Goal: Information Seeking & Learning: Learn about a topic

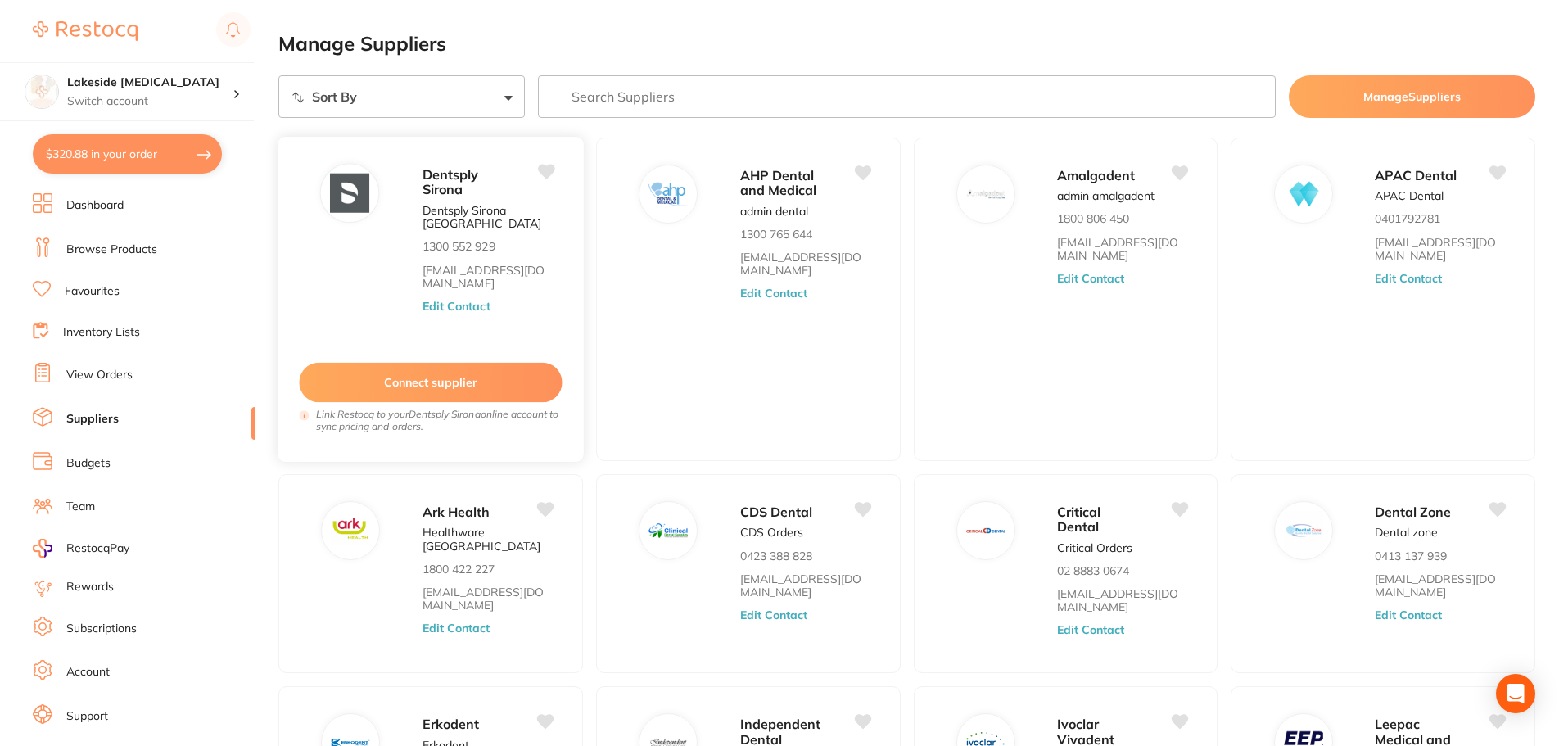
click at [475, 279] on link "[EMAIL_ADDRESS][DOMAIN_NAME]" at bounding box center [487, 277] width 131 height 27
click at [352, 188] on img at bounding box center [350, 193] width 40 height 40
click at [470, 204] on p "Dentsply Sirona [GEOGRAPHIC_DATA]" at bounding box center [487, 217] width 131 height 27
click at [116, 255] on link "Browse Products" at bounding box center [112, 250] width 91 height 16
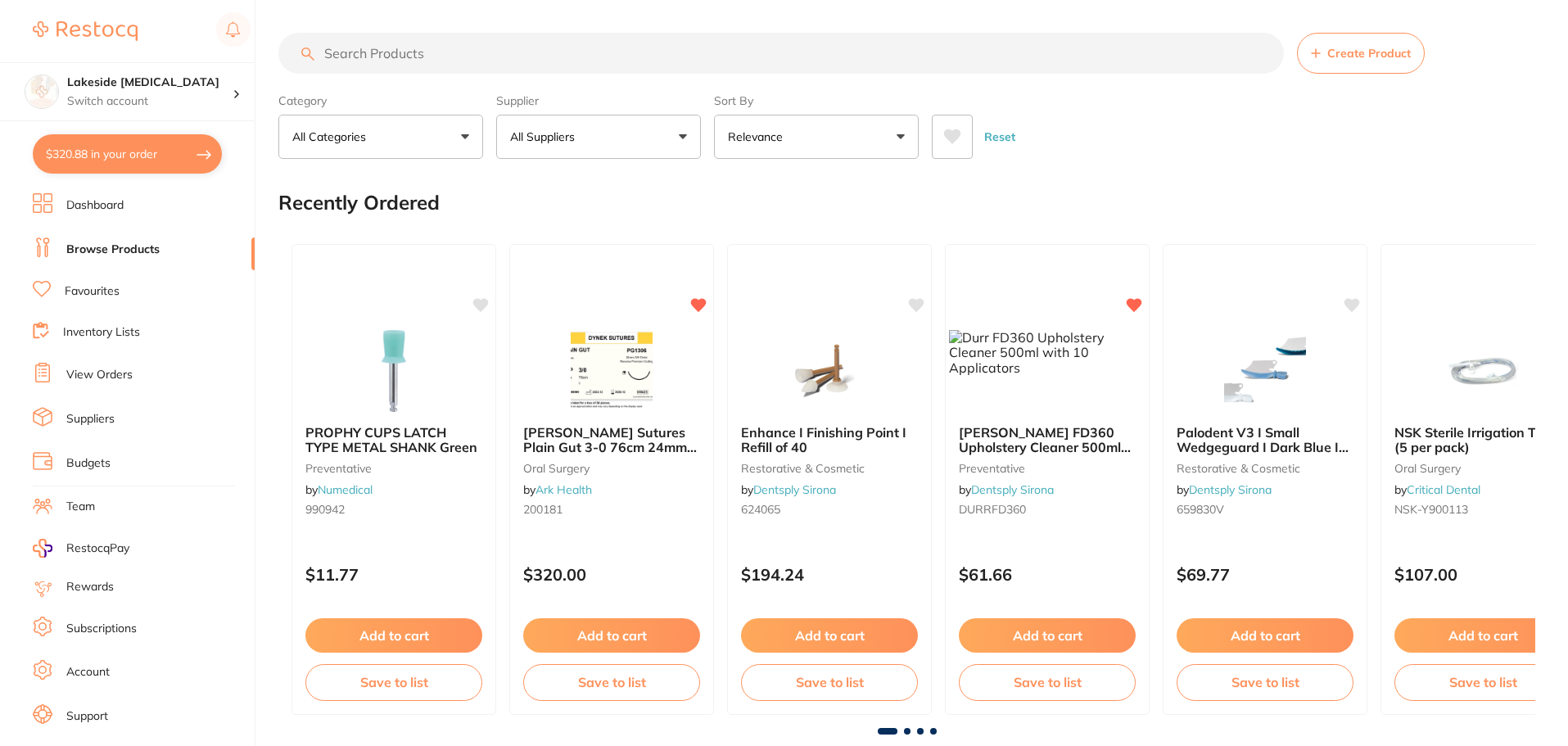
click at [631, 51] on input "search" at bounding box center [781, 53] width 1006 height 41
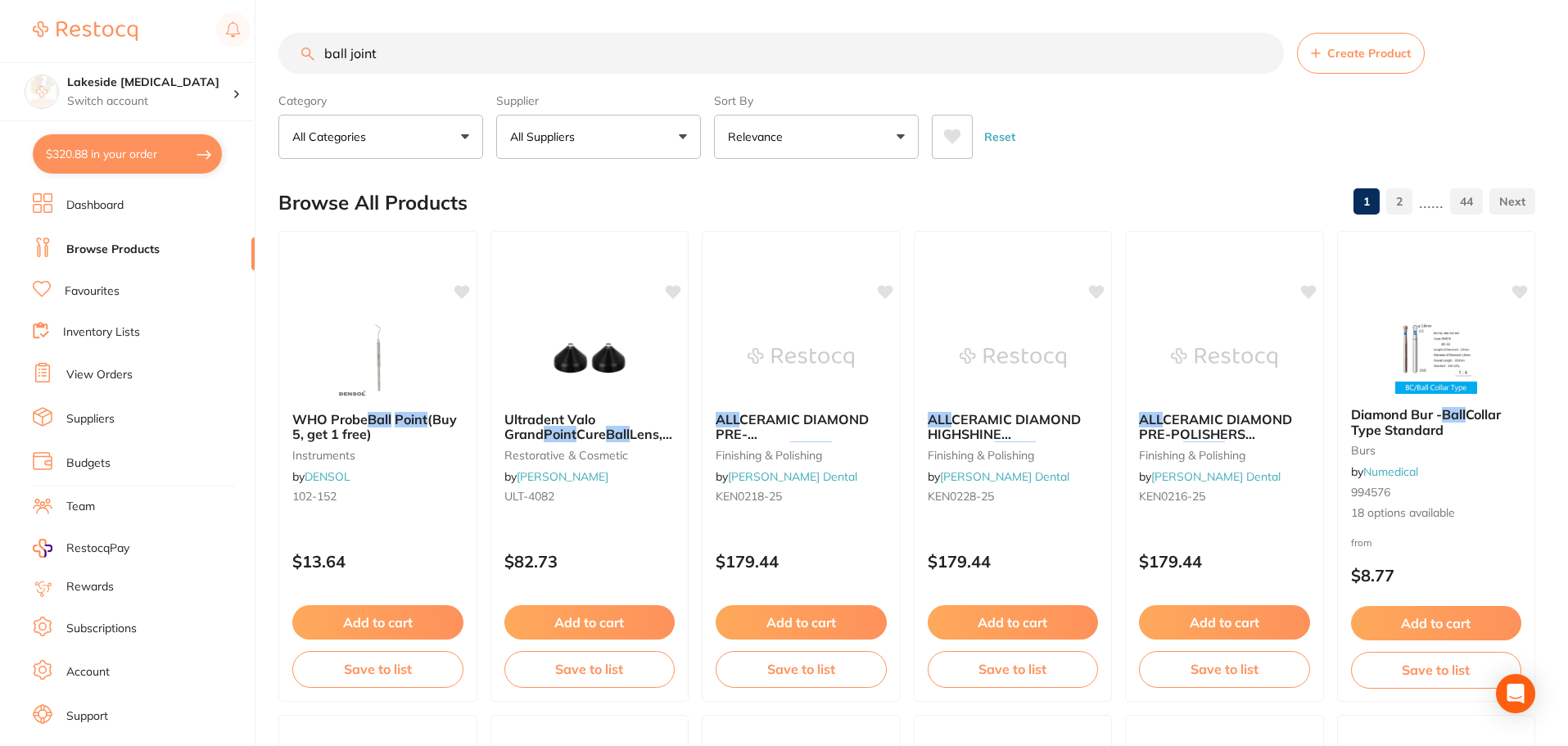
click at [615, 130] on button "All Suppliers" at bounding box center [599, 137] width 205 height 44
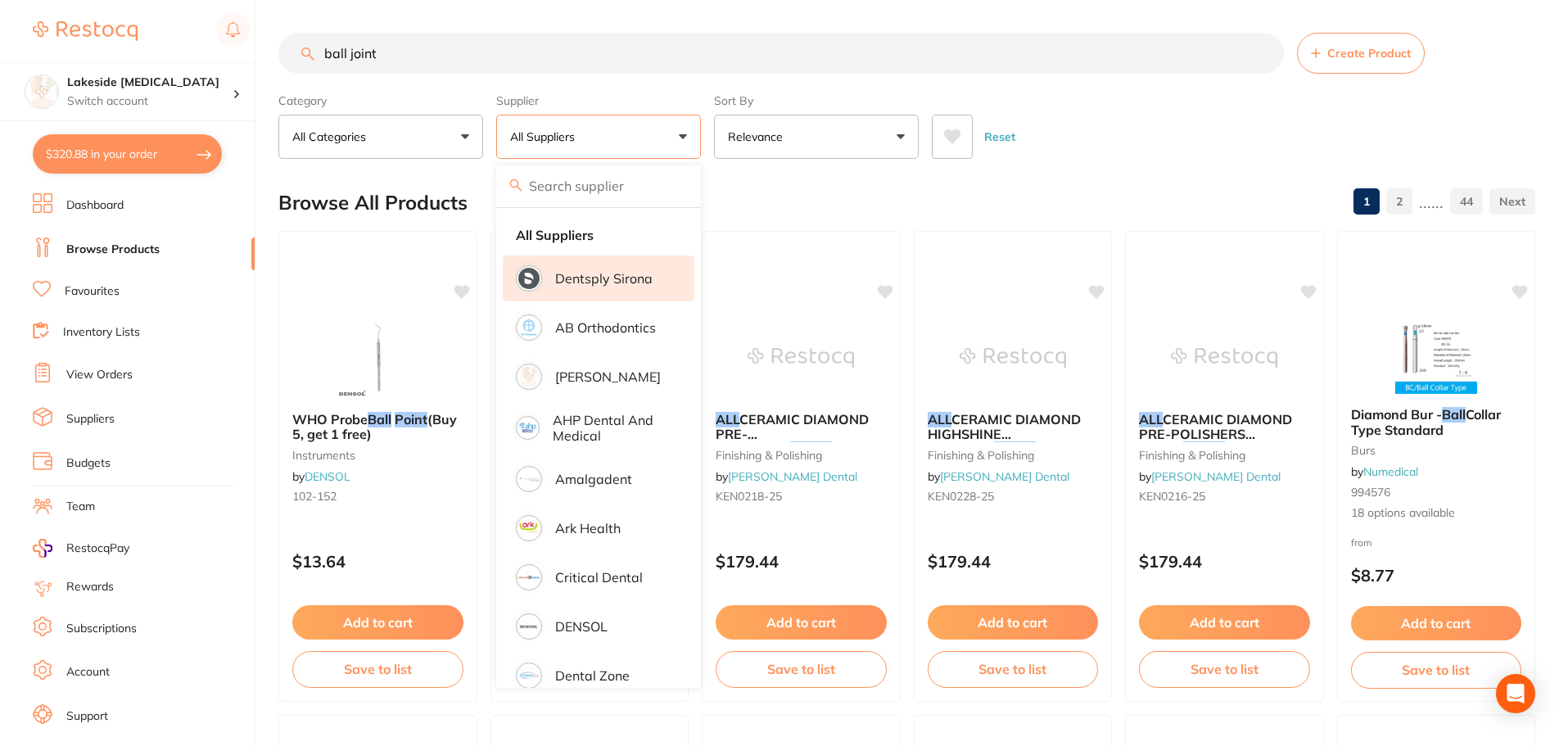
click at [594, 290] on li "Dentsply Sirona" at bounding box center [599, 278] width 191 height 46
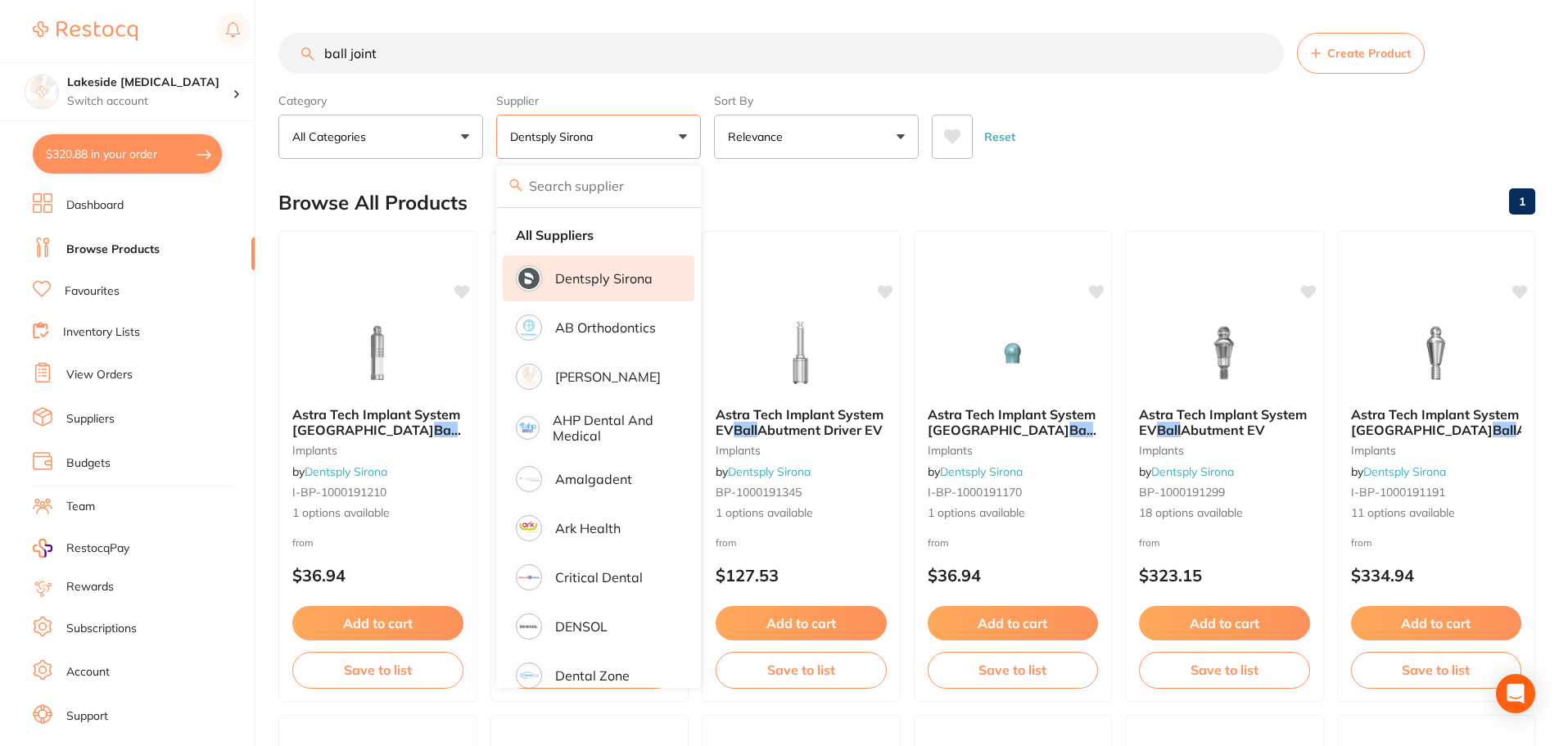
click at [1222, 121] on div "Reset" at bounding box center [1227, 130] width 590 height 57
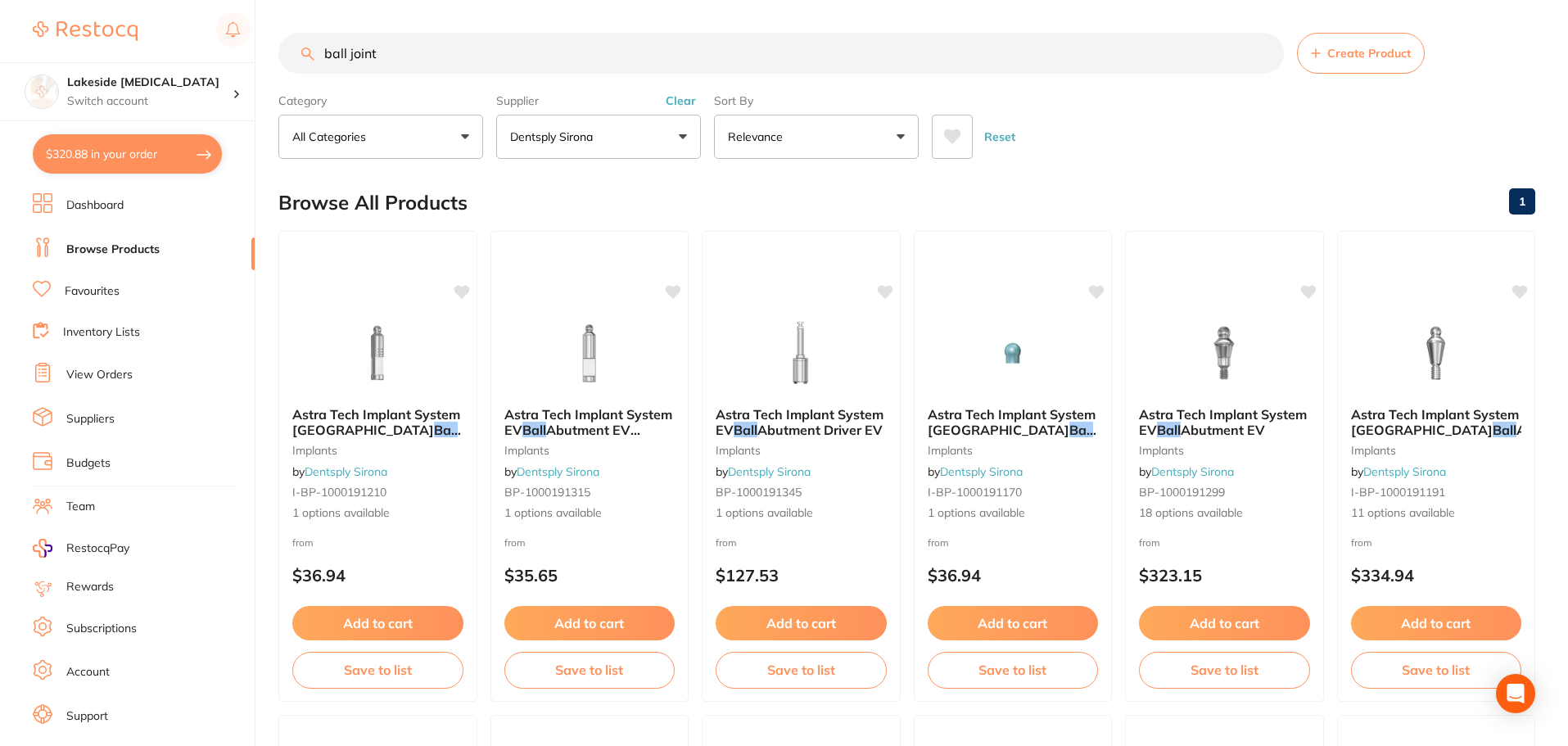
drag, startPoint x: 432, startPoint y: 48, endPoint x: 330, endPoint y: 48, distance: 102.0
click at [330, 48] on input "ball joint" at bounding box center [781, 53] width 1006 height 41
type input "b"
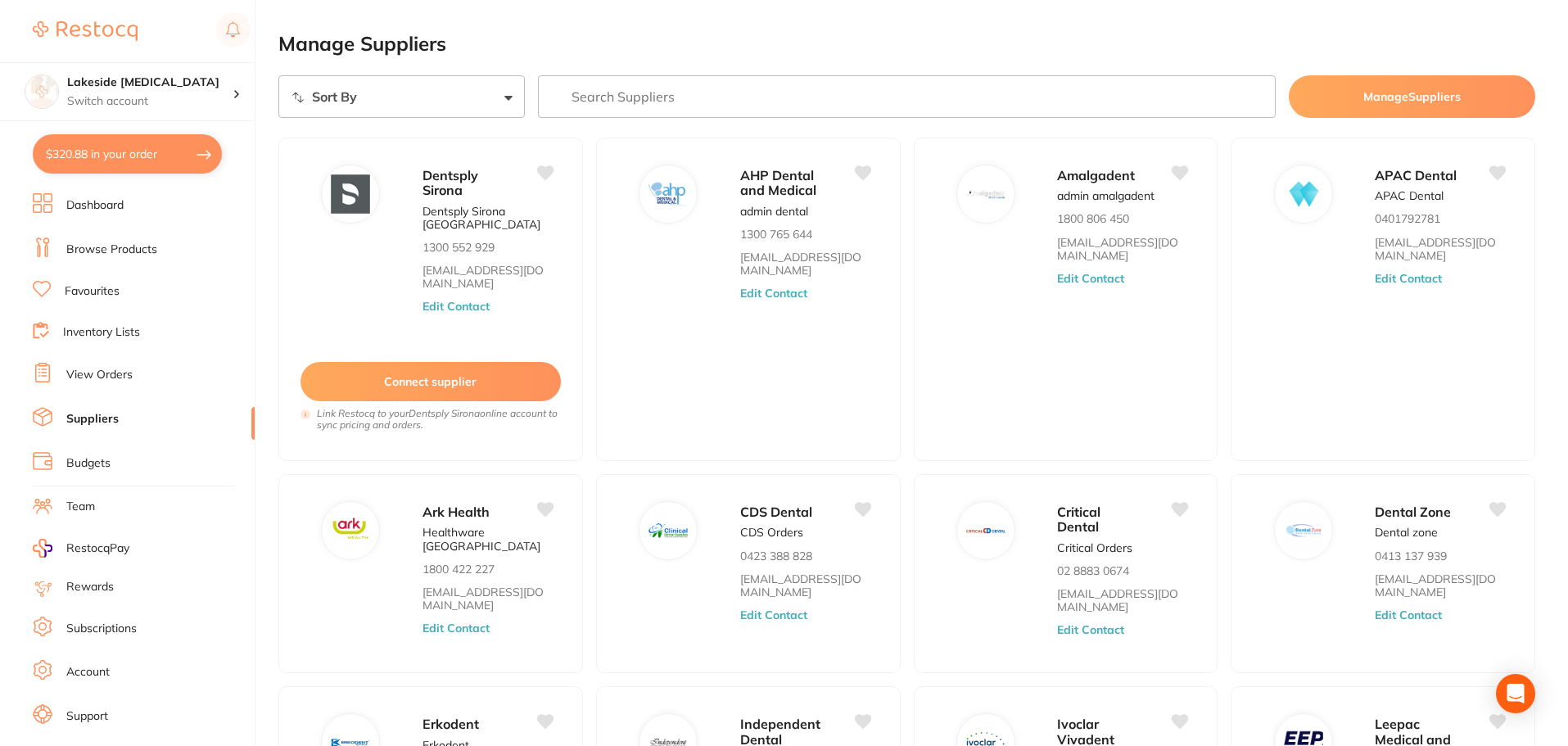
click at [115, 255] on link "Browse Products" at bounding box center [112, 250] width 91 height 16
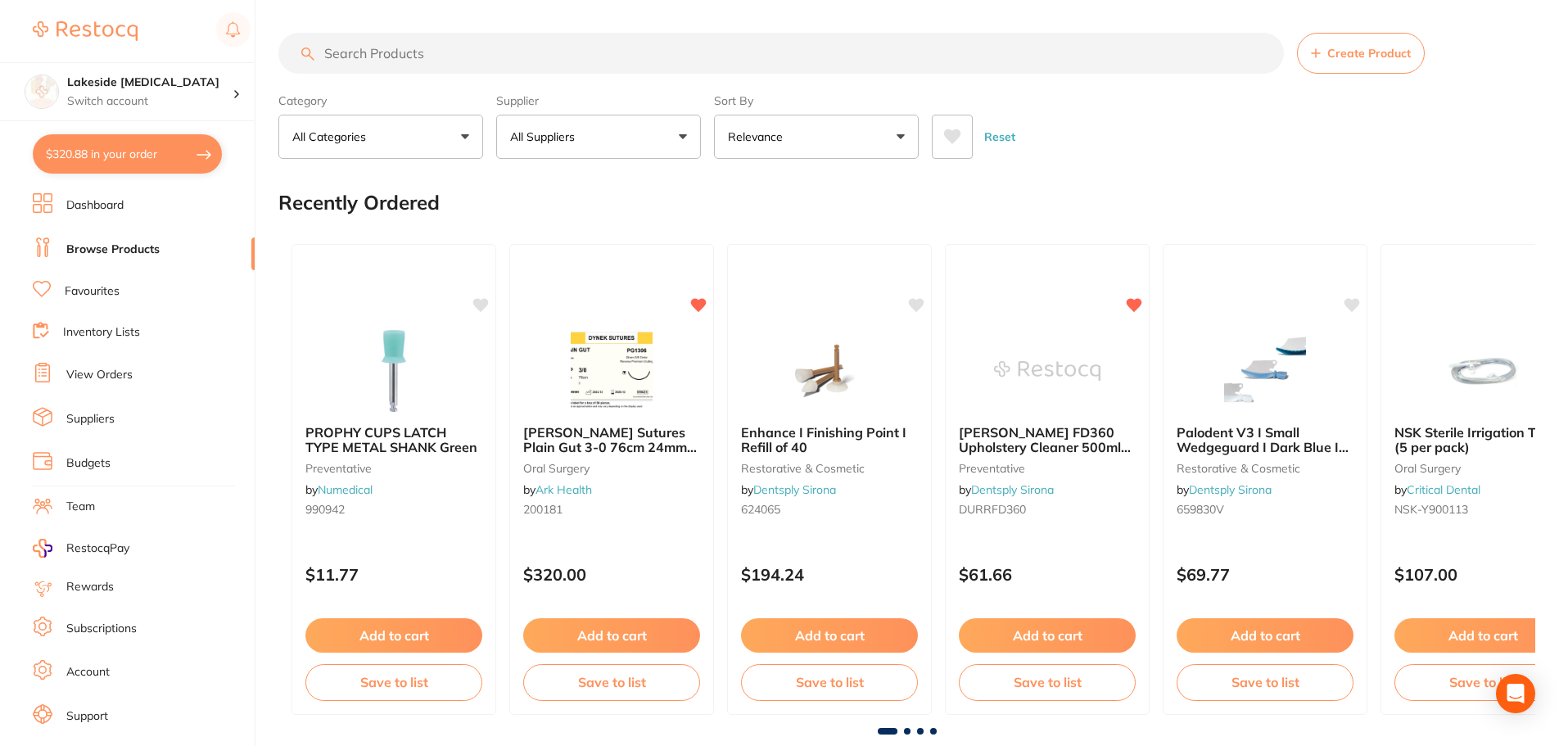
click at [388, 56] on input "search" at bounding box center [781, 53] width 1006 height 41
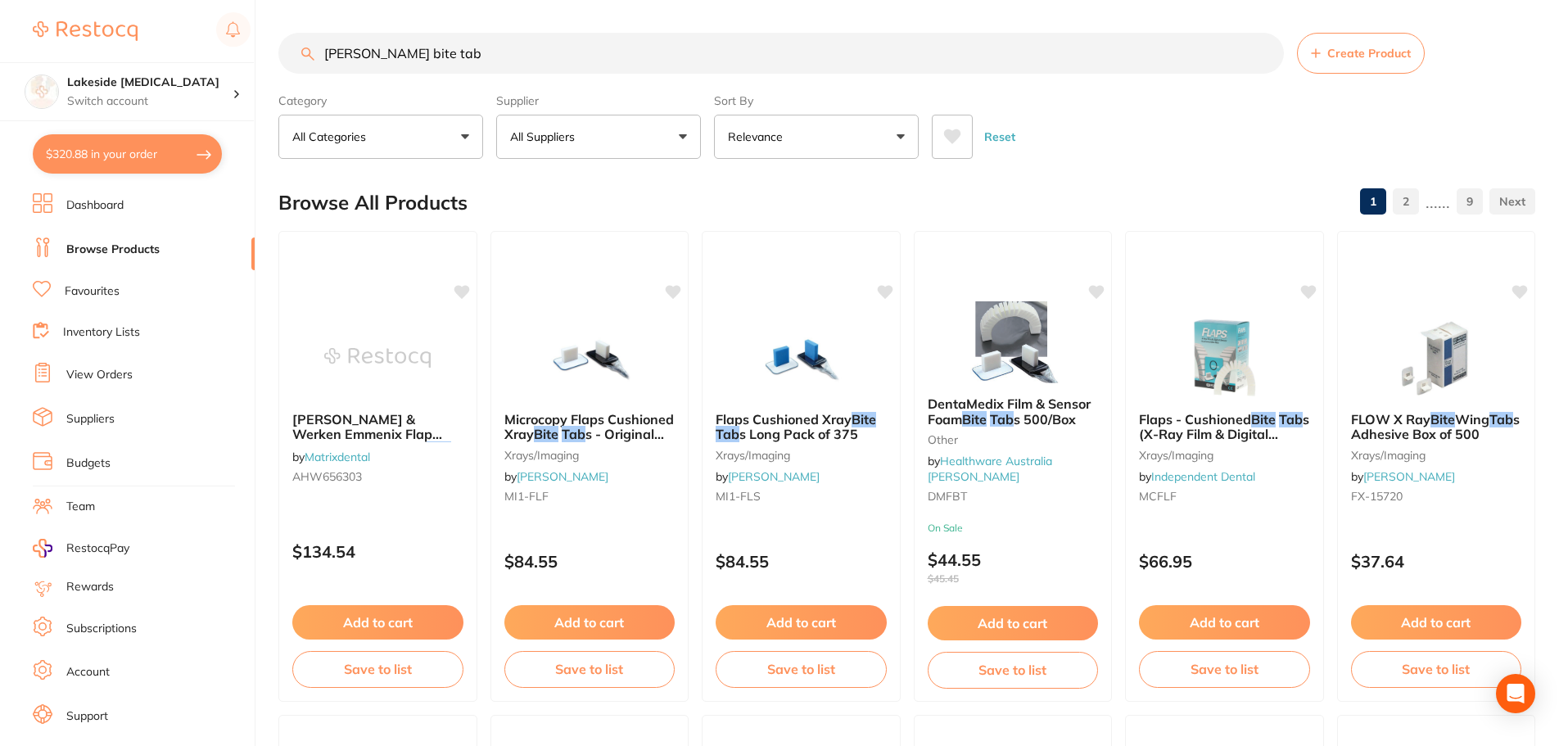
drag, startPoint x: 378, startPoint y: 50, endPoint x: 352, endPoint y: 52, distance: 26.1
click at [352, 52] on input "[PERSON_NAME] bite tab" at bounding box center [781, 53] width 1006 height 41
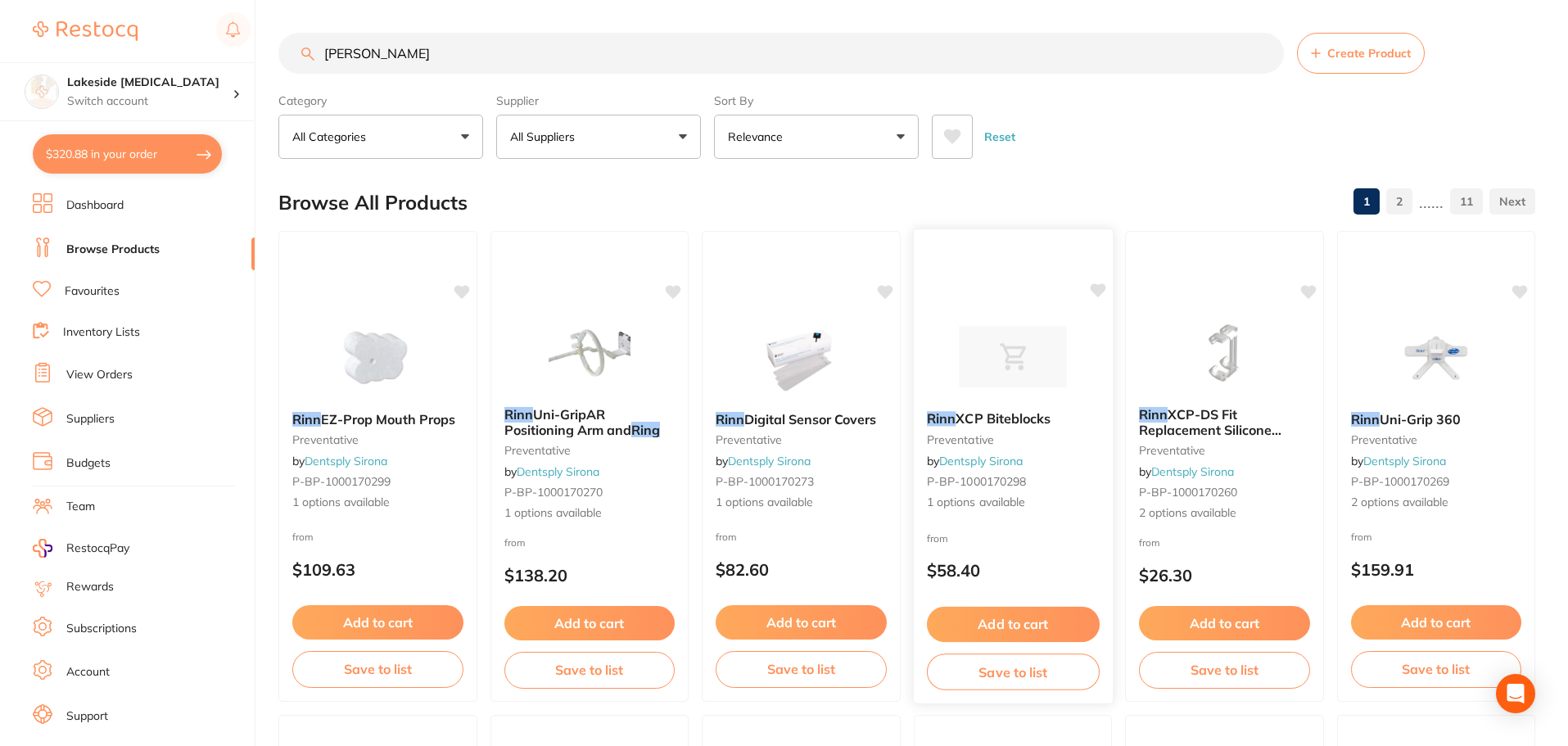
click at [1021, 357] on img at bounding box center [1012, 357] width 107 height 83
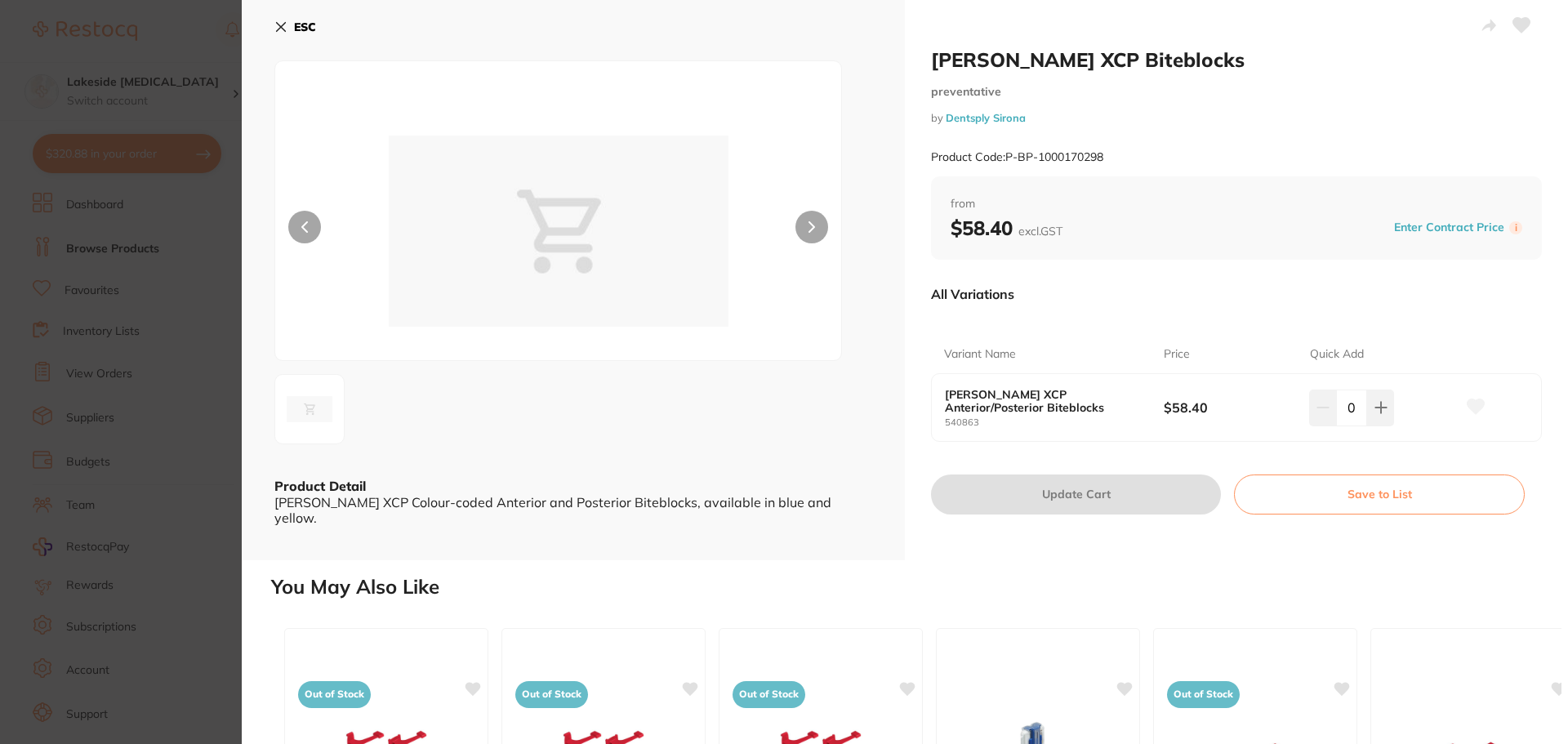
click at [201, 452] on section "[PERSON_NAME] XCP Biteblocks preventative by Dentsply Sirona Product Code: P-BP…" at bounding box center [784, 372] width 1568 height 744
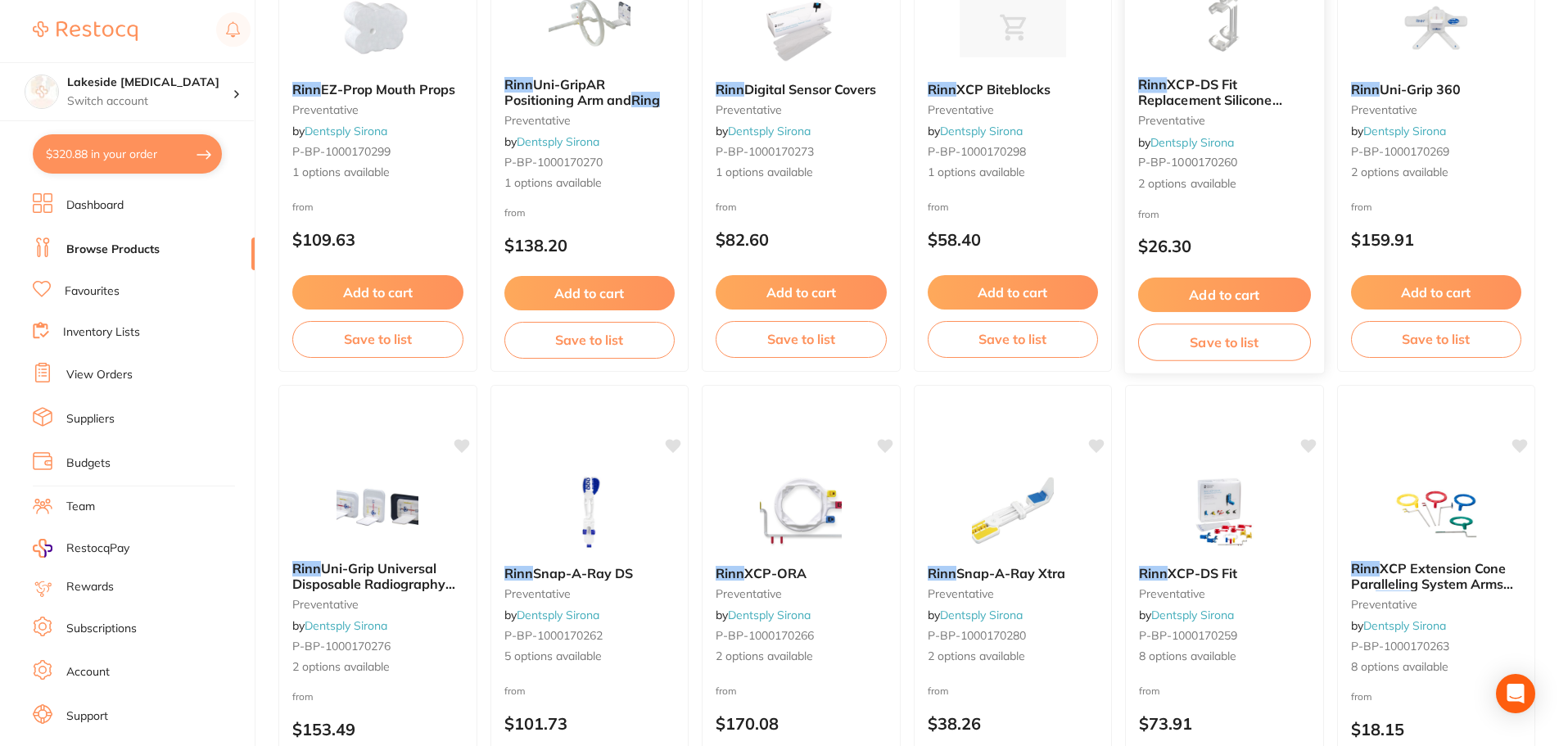
scroll to position [412, 0]
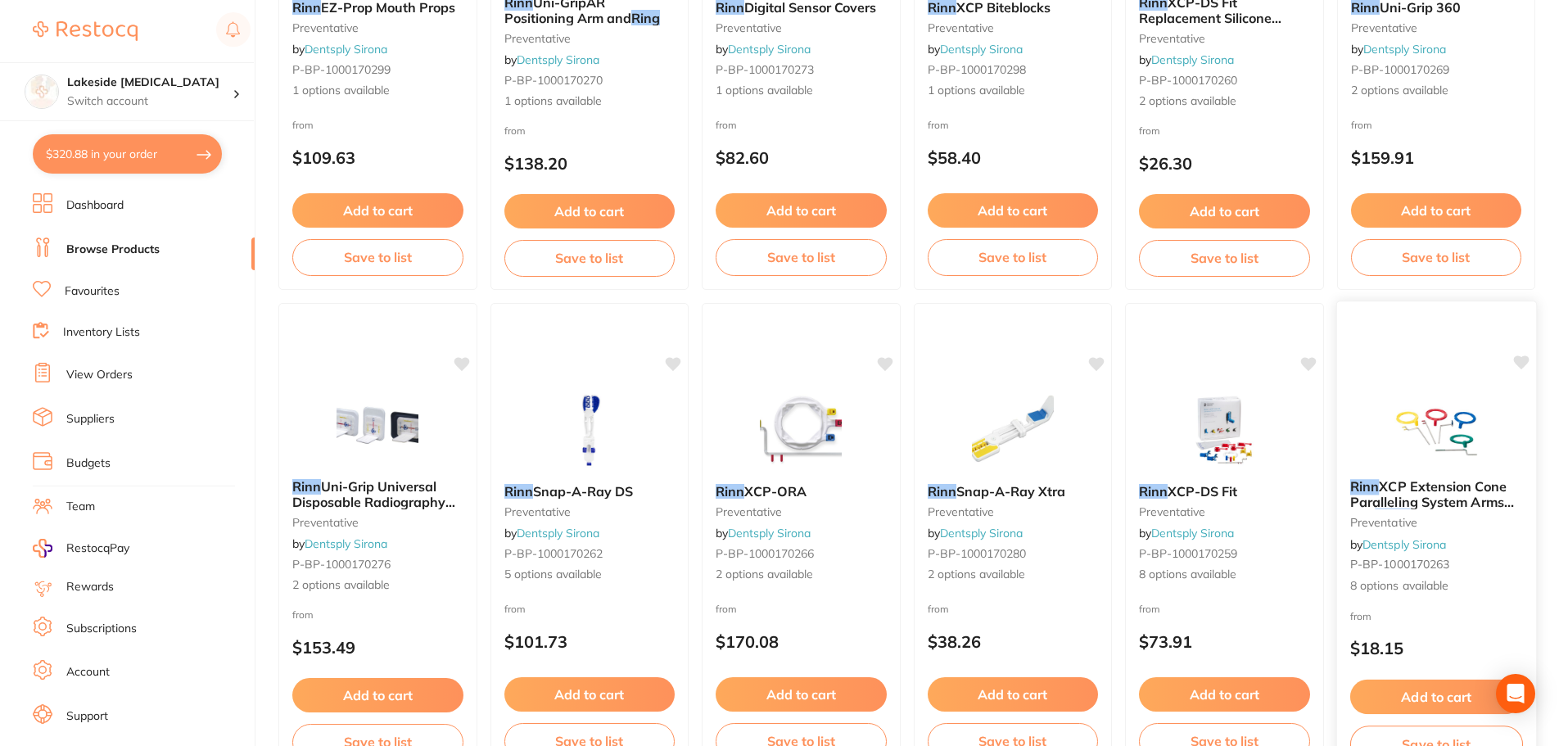
click at [1378, 416] on div at bounding box center [1436, 425] width 199 height 83
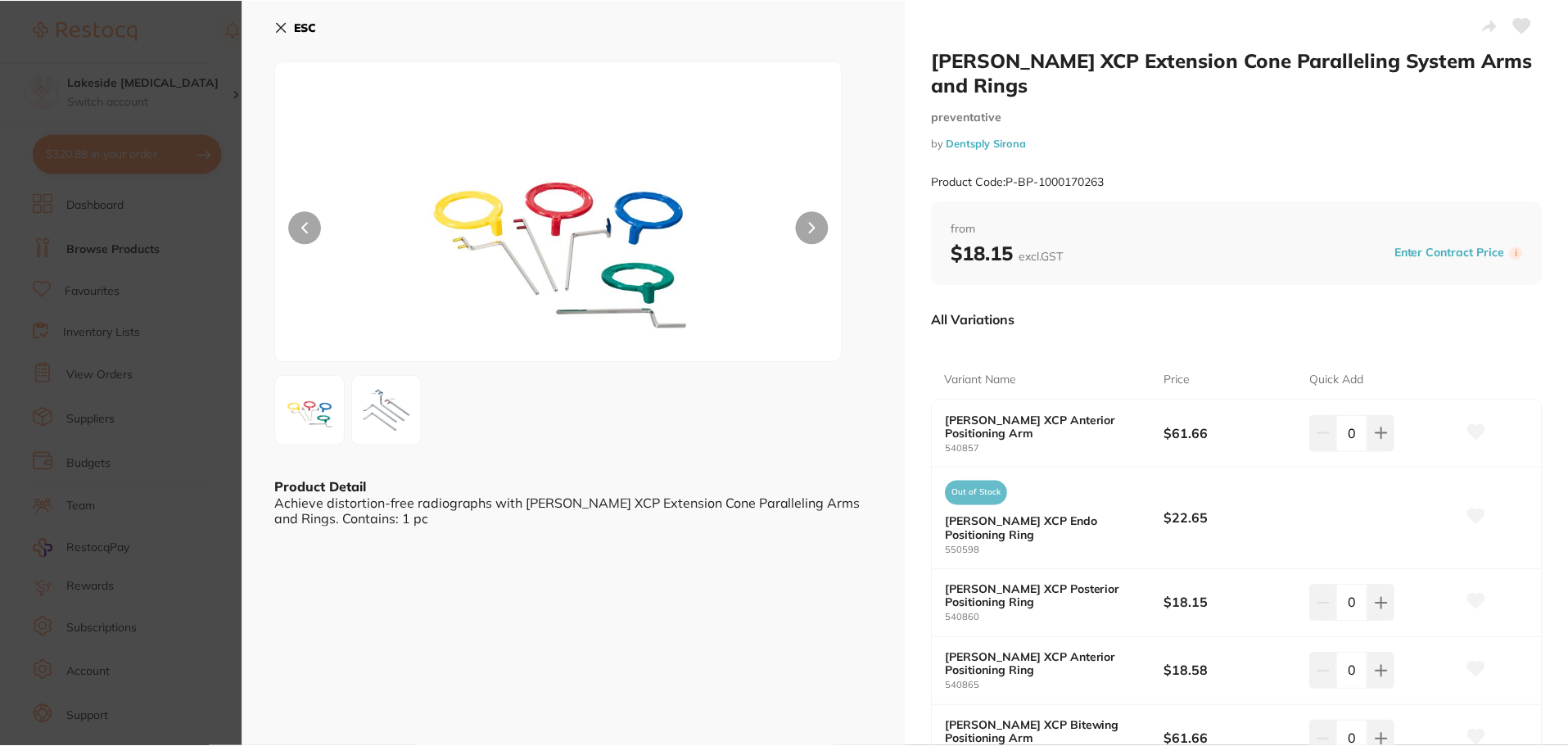
scroll to position [328, 0]
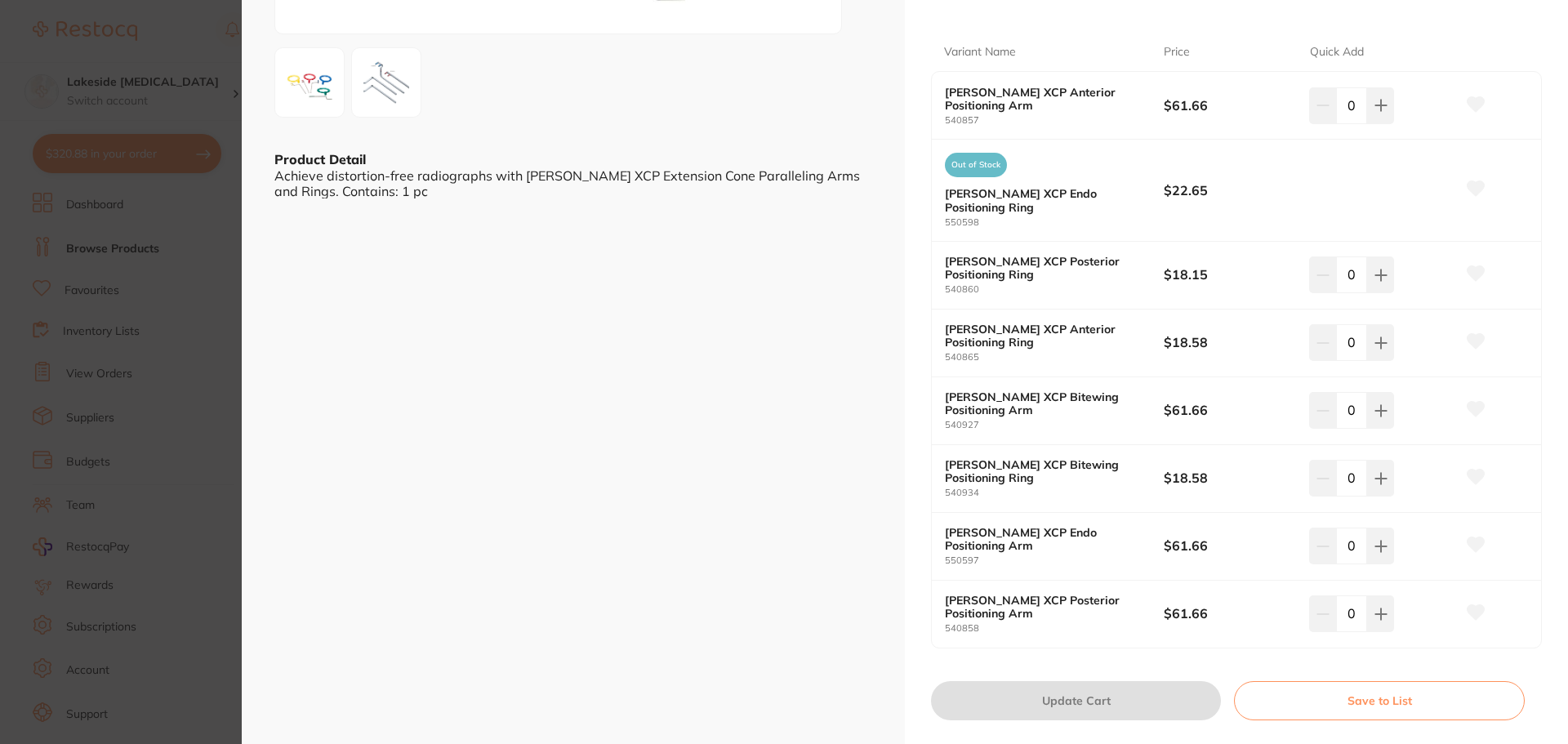
click at [150, 456] on section "[PERSON_NAME] XCP Extension Cone Paralleling System Arms and Rings preventative…" at bounding box center [784, 372] width 1568 height 744
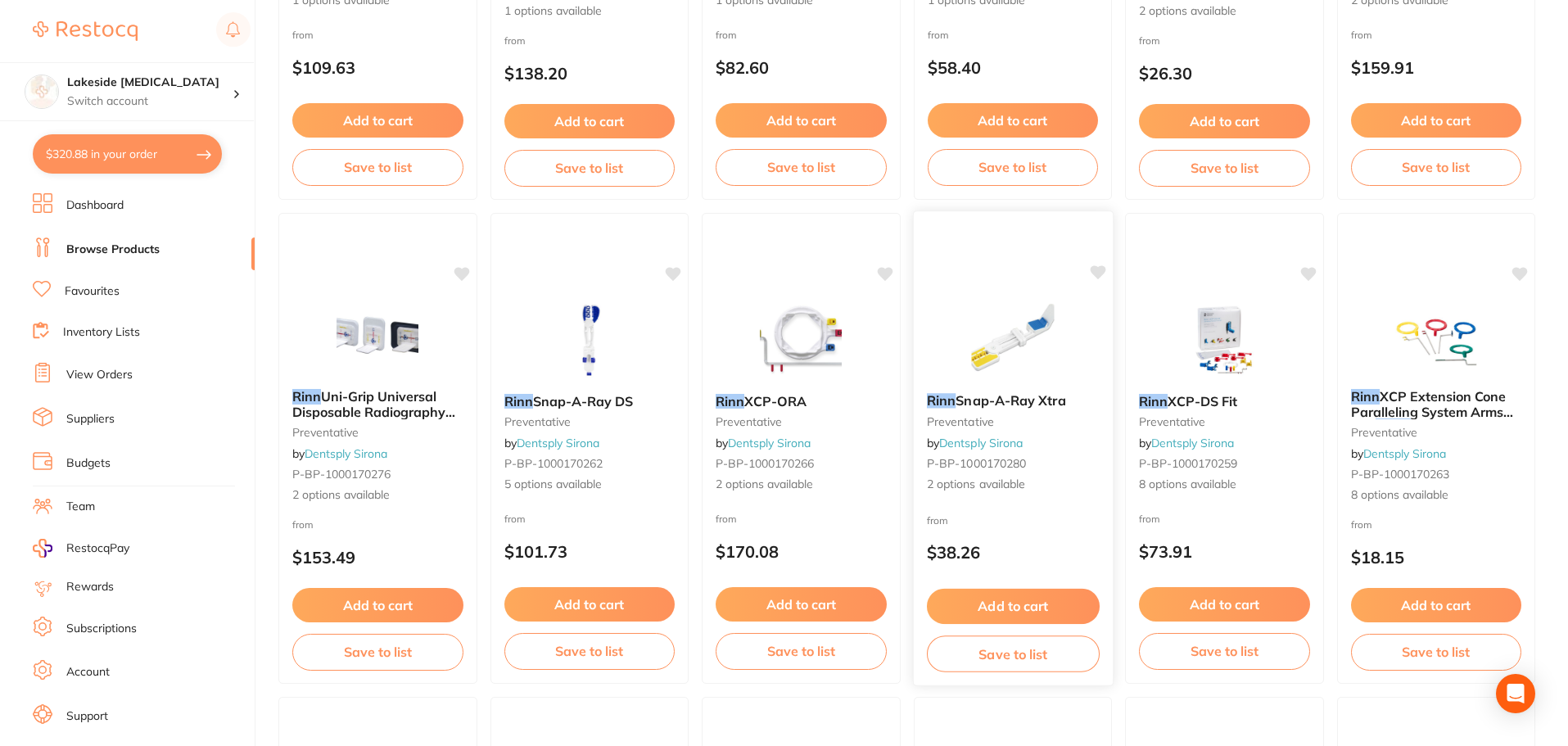
scroll to position [573, 0]
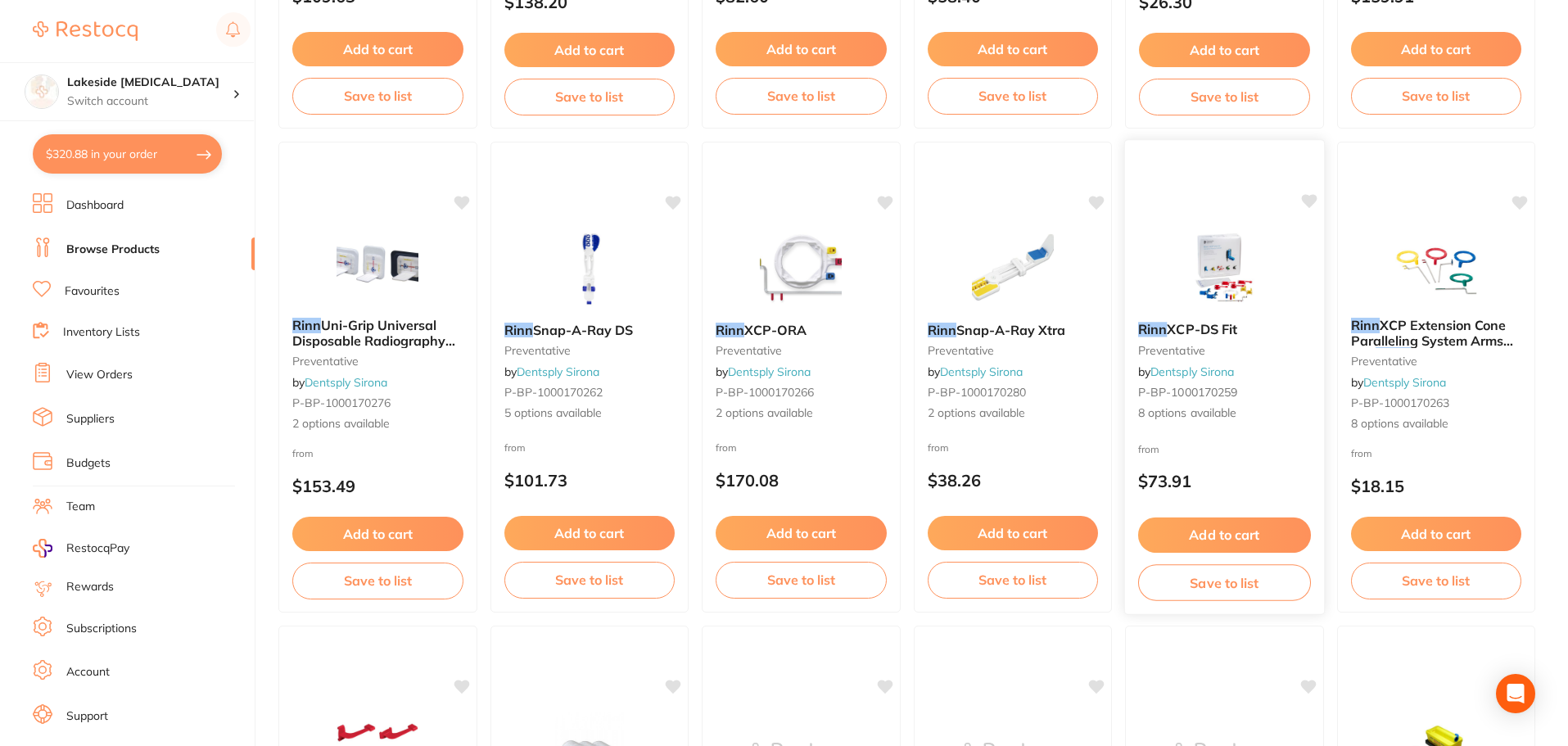
click at [1235, 302] on img at bounding box center [1224, 267] width 107 height 83
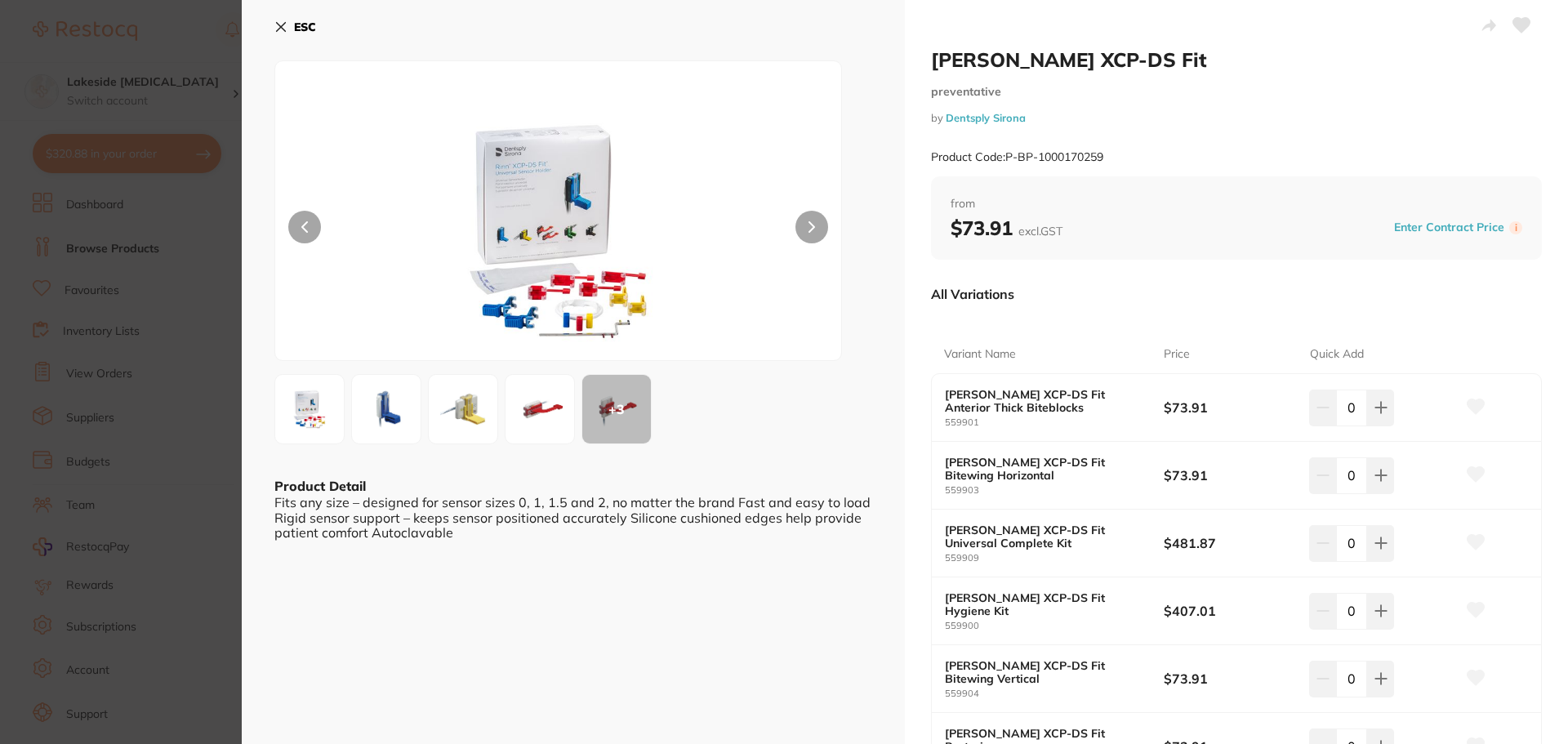
click at [142, 425] on section "[PERSON_NAME] XCP-DS Fit preventative by Dentsply Sirona Product Code: P-BP-100…" at bounding box center [784, 372] width 1568 height 744
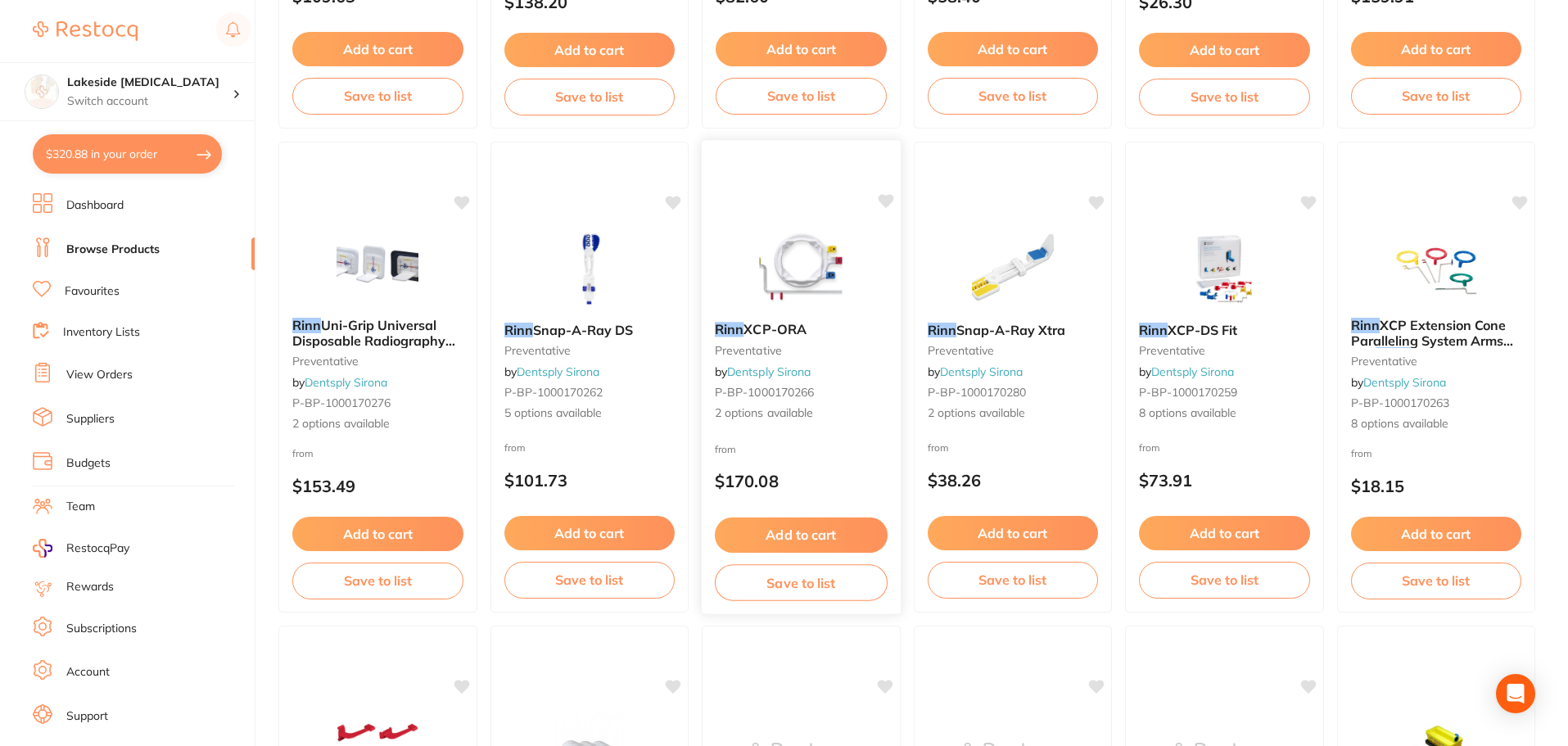
click at [793, 433] on div "[PERSON_NAME] XCP-[PERSON_NAME] preventative by Dentsply Sirona P-BP-1000170266…" at bounding box center [802, 372] width 199 height 126
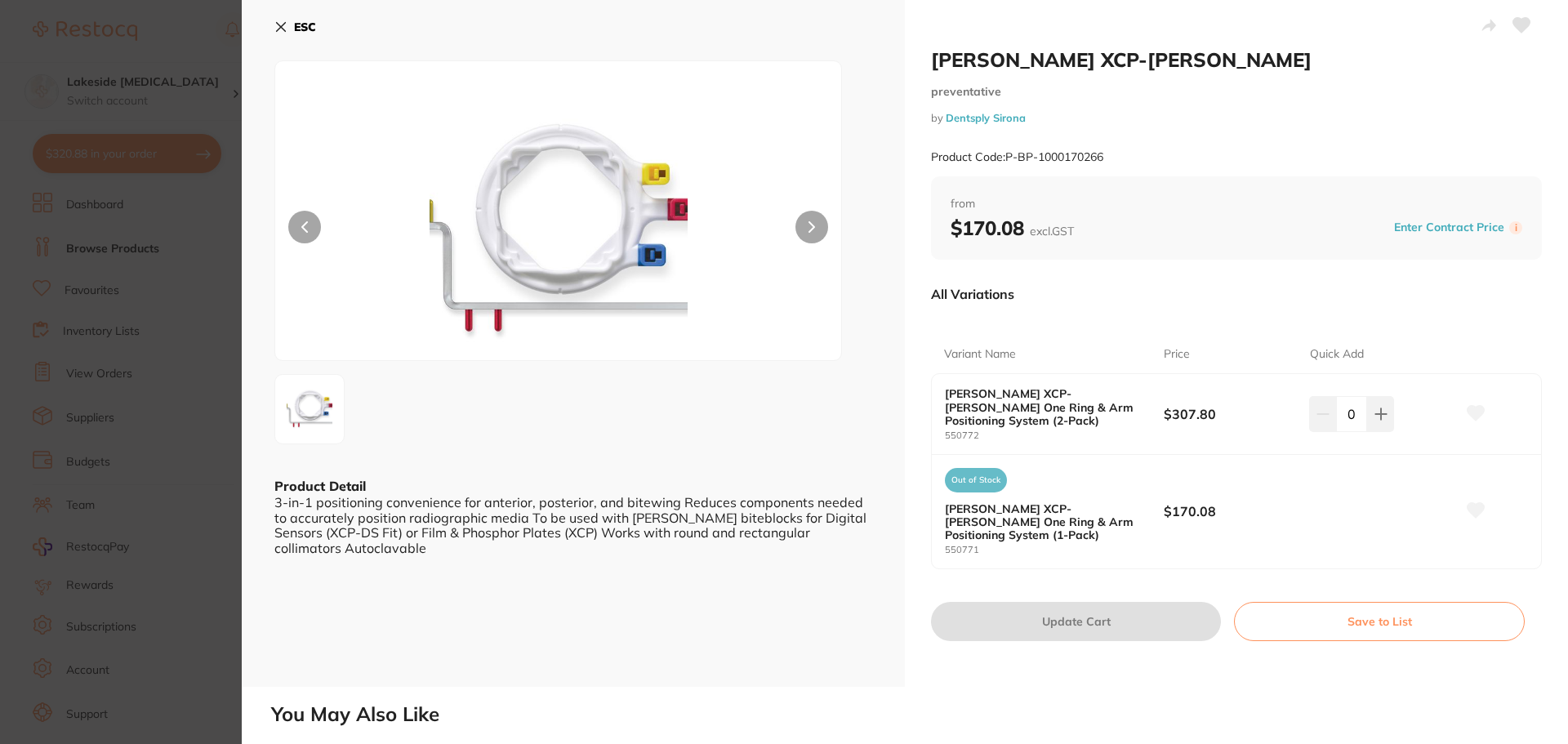
click at [182, 407] on section "[PERSON_NAME] XCP-[PERSON_NAME] preventative by Dentsply Sirona Product Code: P…" at bounding box center [784, 372] width 1568 height 744
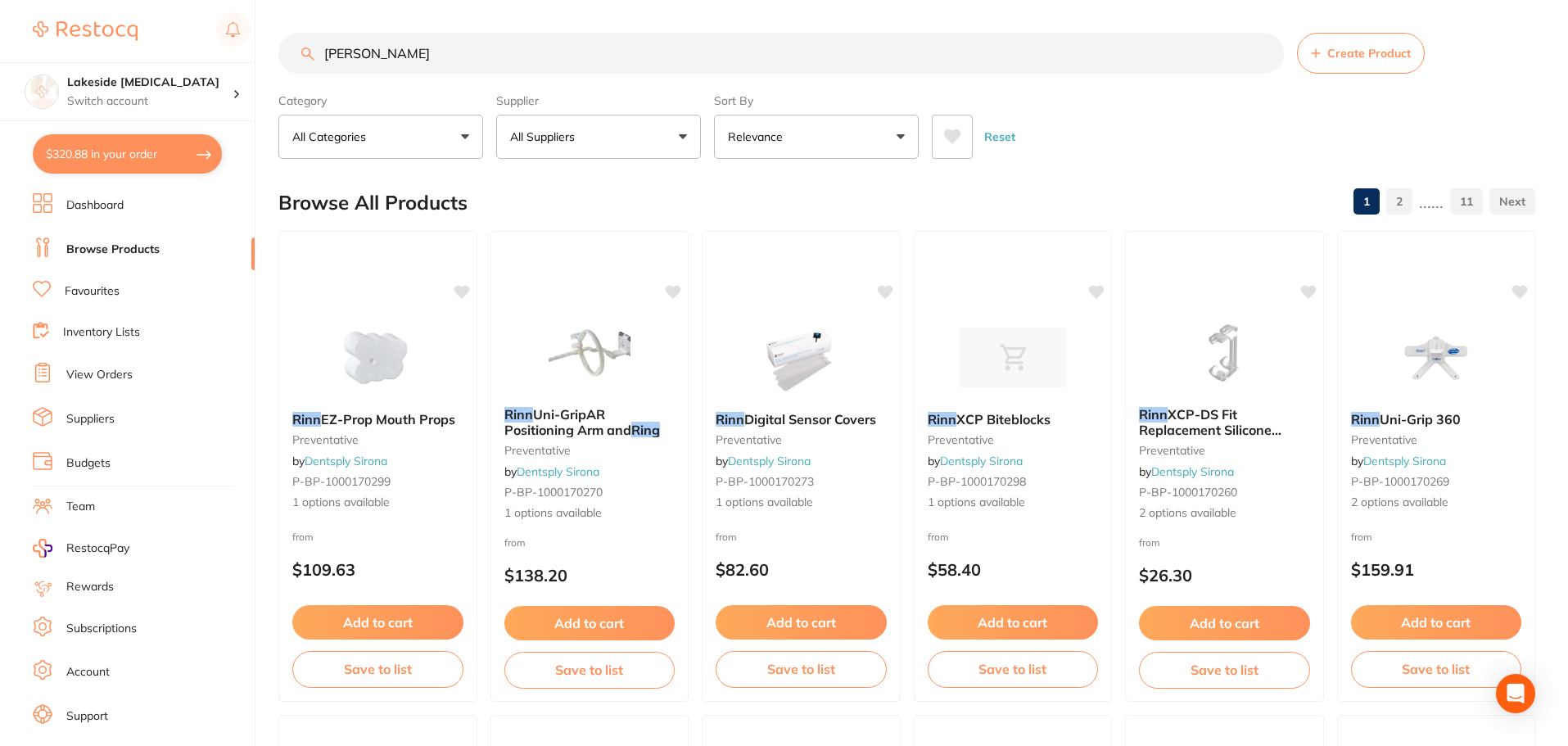
click at [499, 68] on input "[PERSON_NAME]" at bounding box center [781, 53] width 1006 height 41
type input "rinn endo"
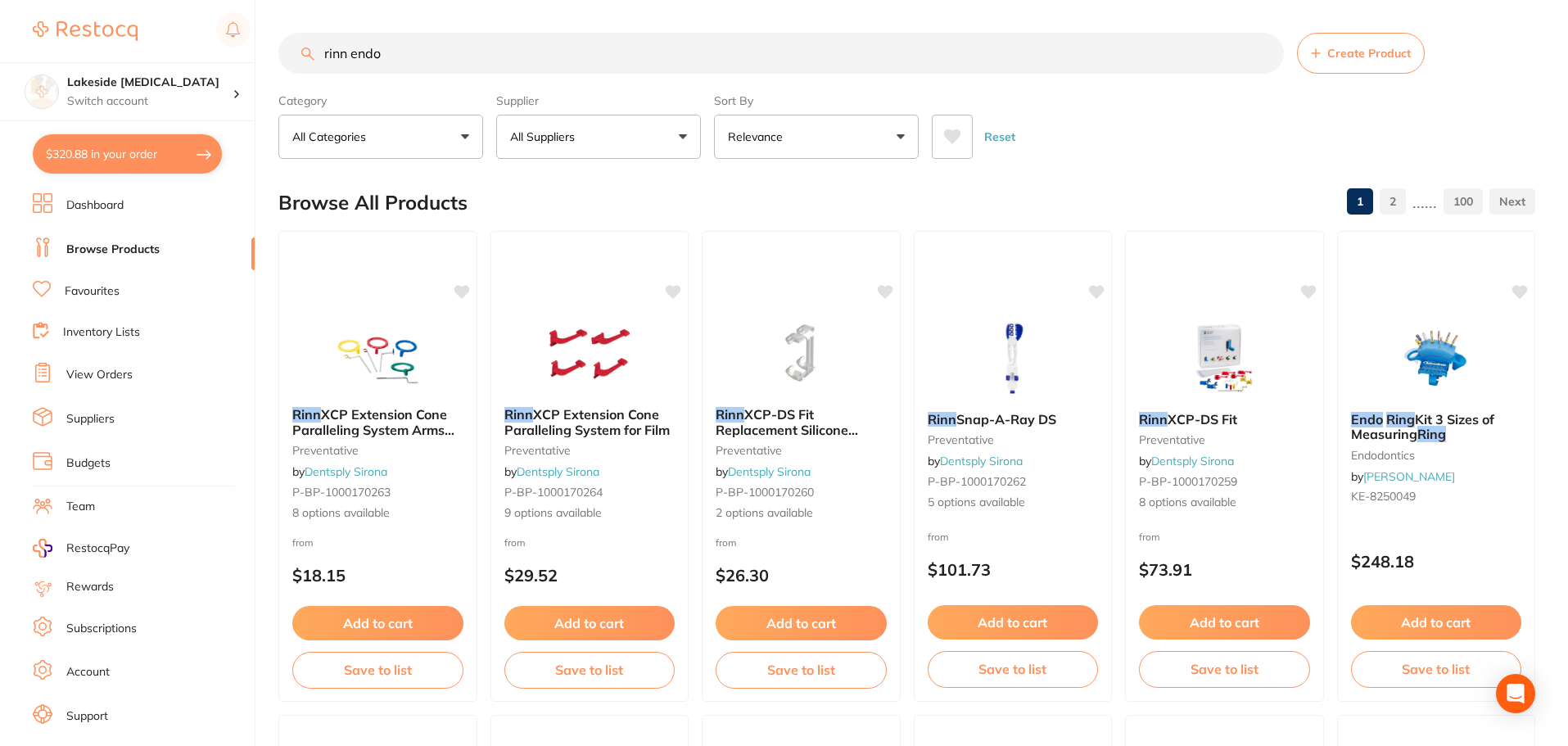
click at [548, 340] on img at bounding box center [588, 352] width 107 height 83
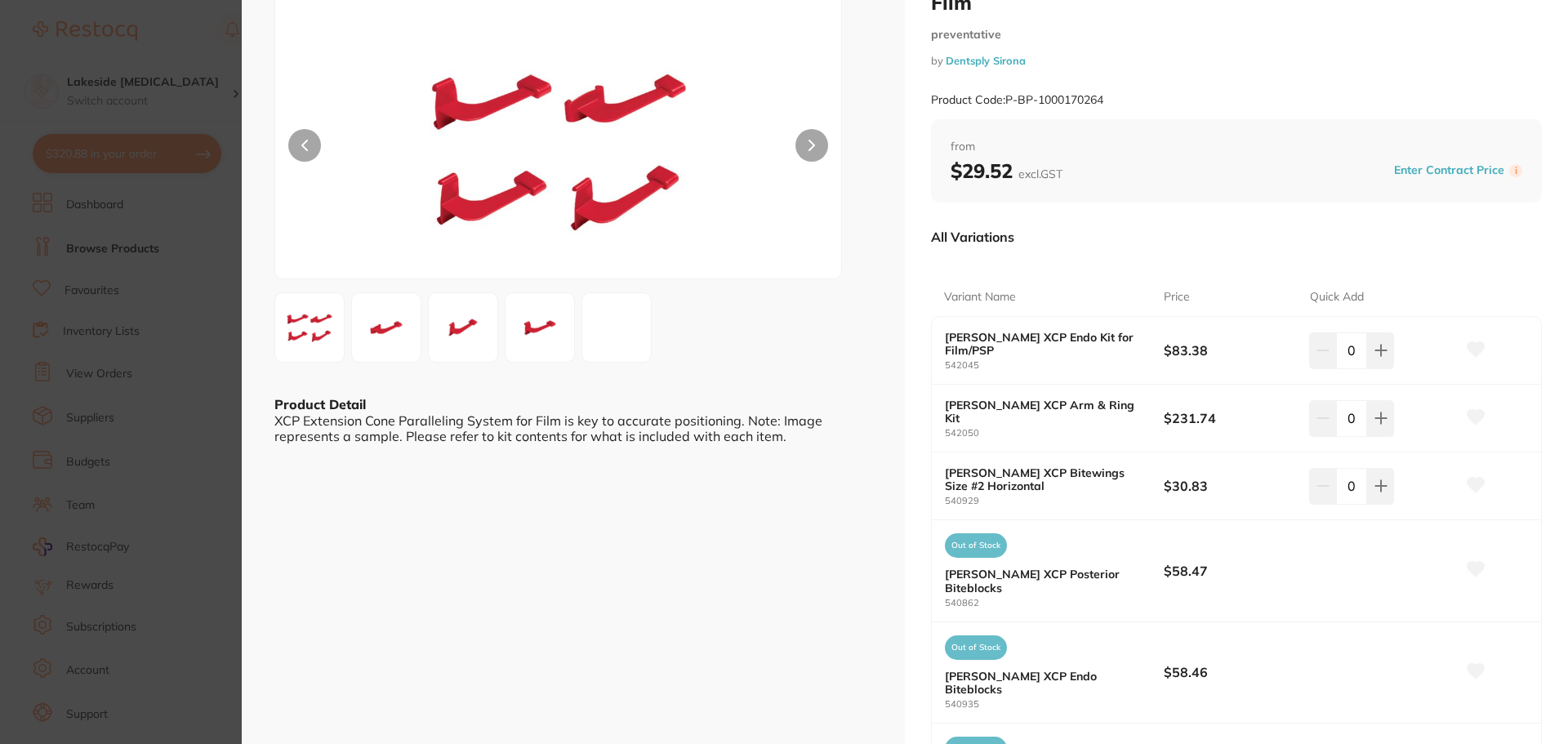
scroll to position [245, 0]
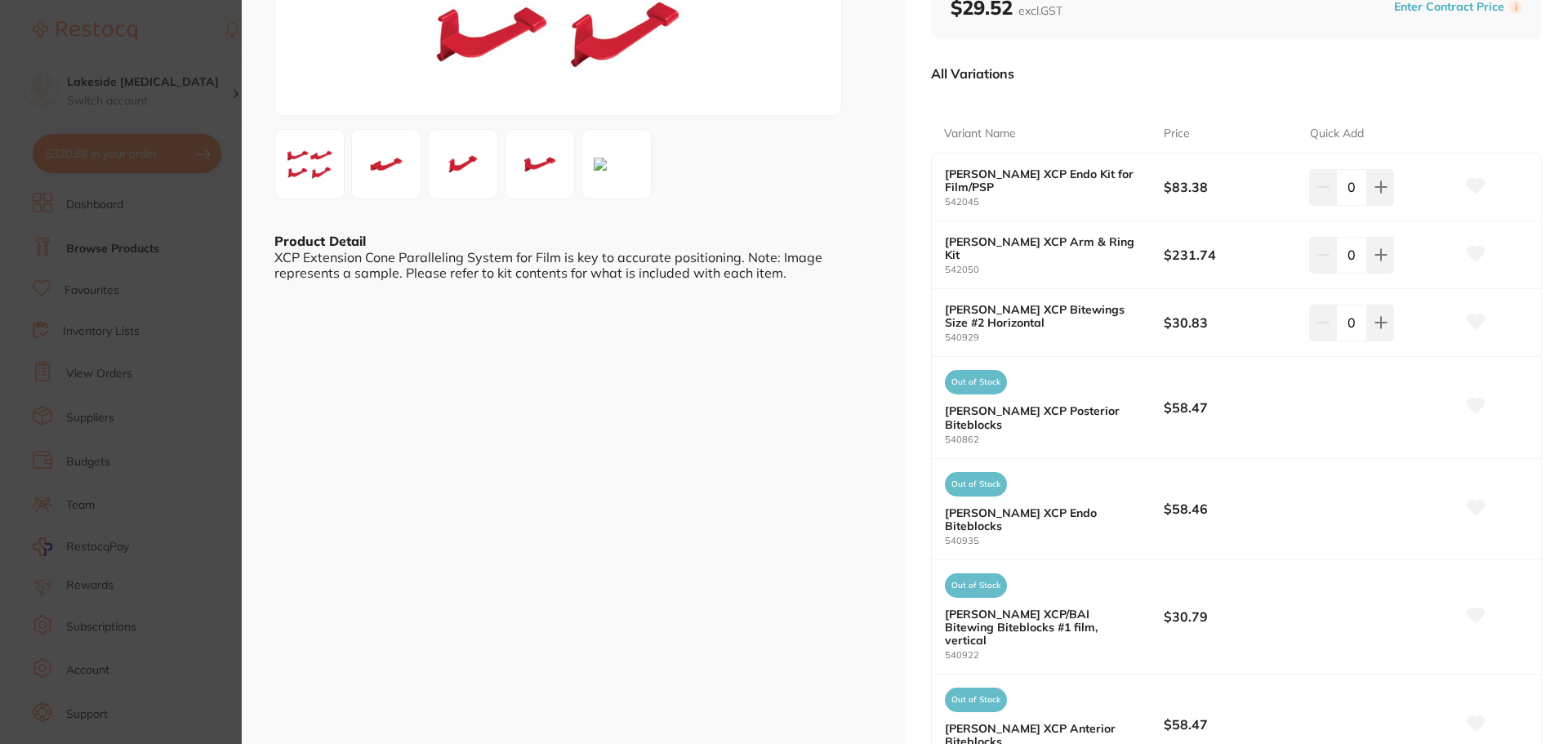
click at [172, 369] on section "[PERSON_NAME] XCP Extension Cone Paralleling System for Film preventative by De…" at bounding box center [784, 372] width 1568 height 744
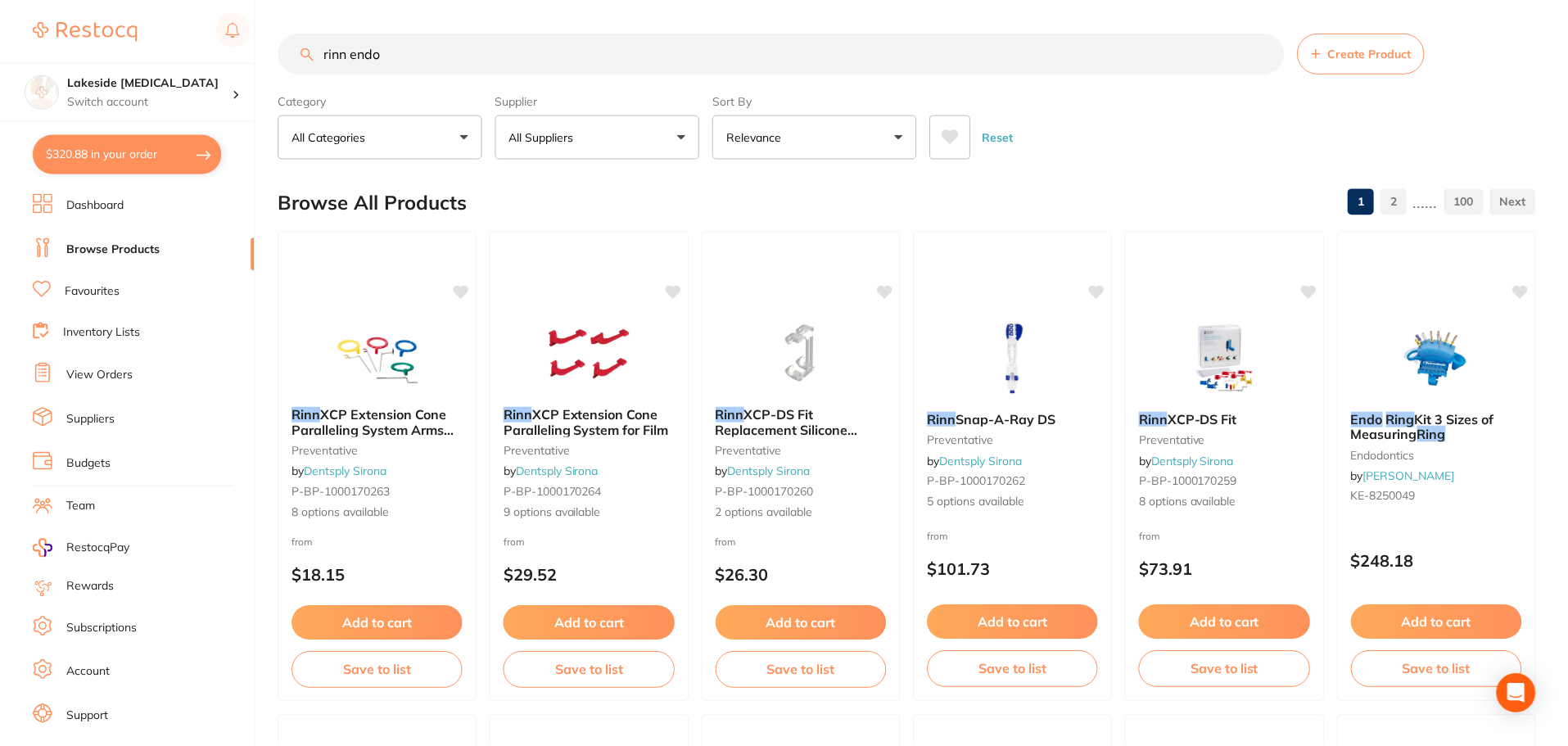
scroll to position [2, 0]
click at [106, 421] on link "Suppliers" at bounding box center [90, 419] width 48 height 16
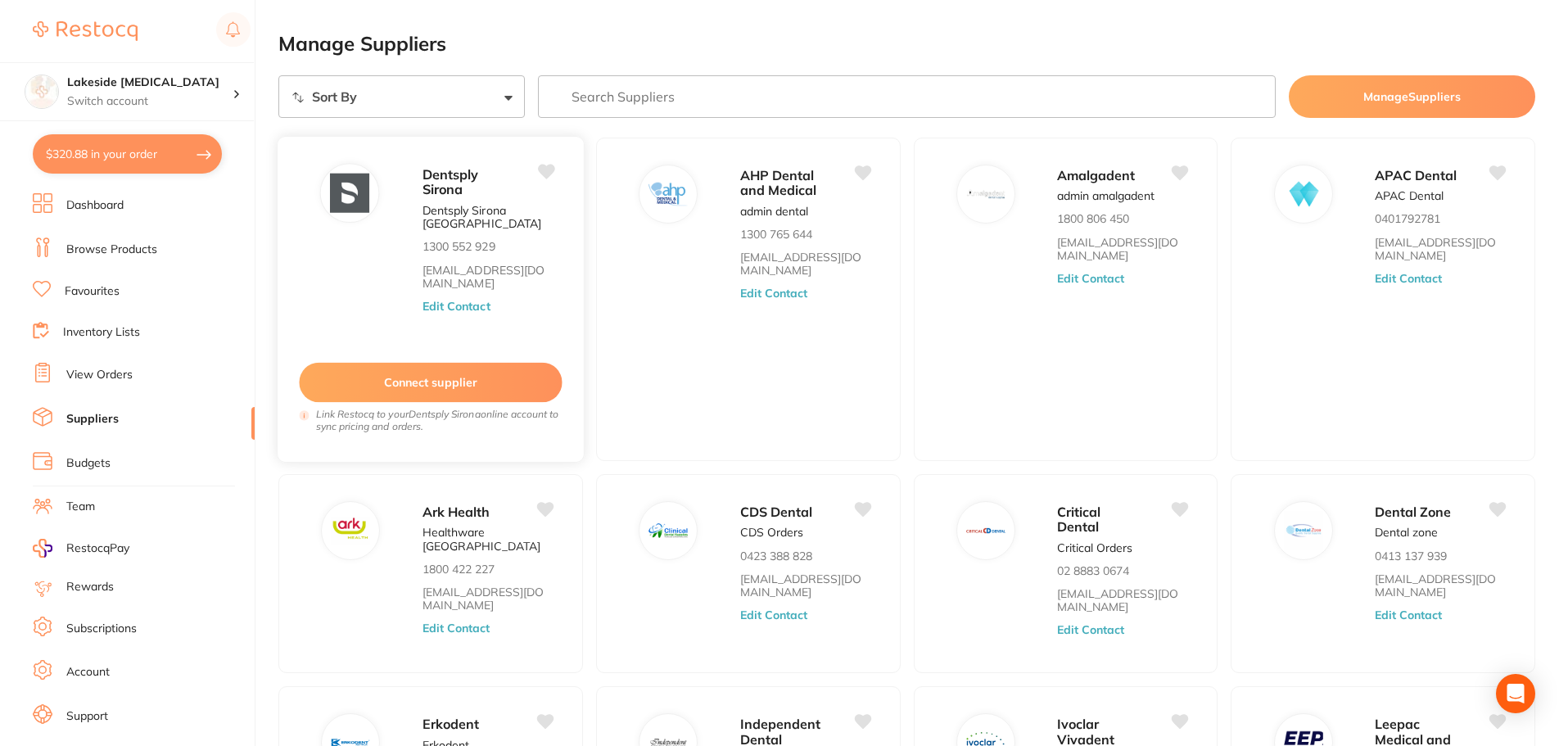
click at [461, 306] on button "Edit Contact" at bounding box center [456, 307] width 68 height 13
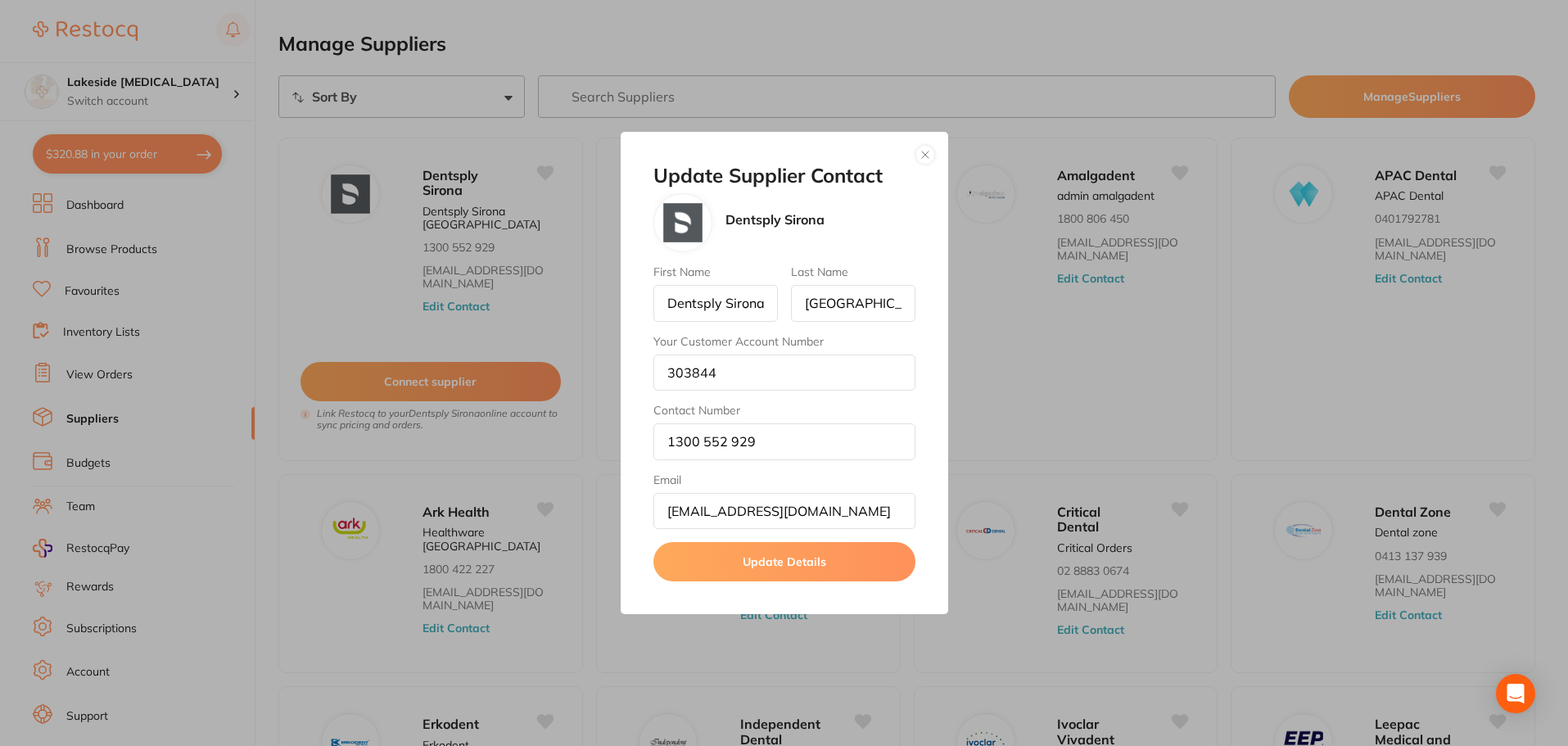
click at [921, 148] on button "button" at bounding box center [925, 154] width 19 height 19
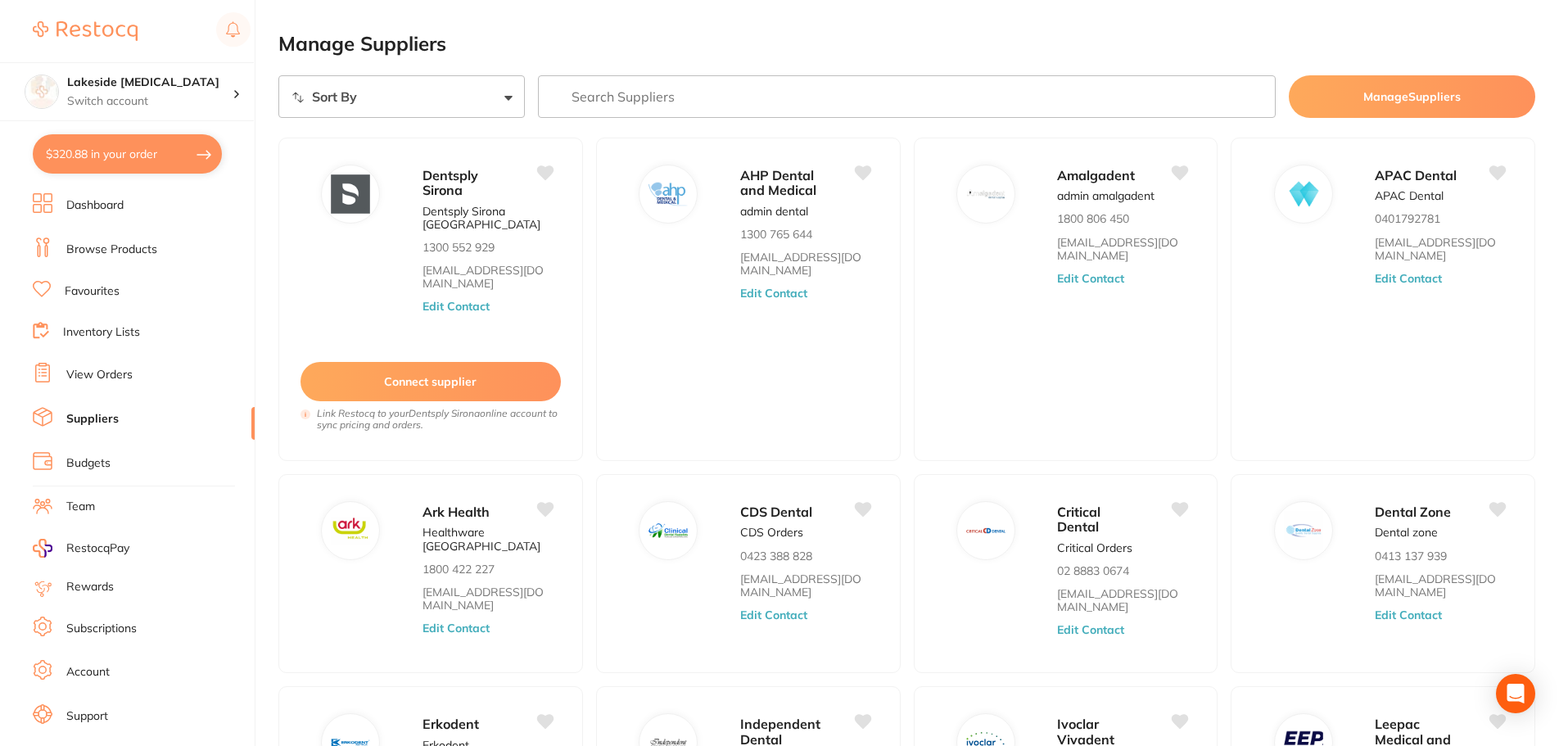
click at [159, 250] on li "Browse Products" at bounding box center [143, 250] width 222 height 24
